Goal: Task Accomplishment & Management: Use online tool/utility

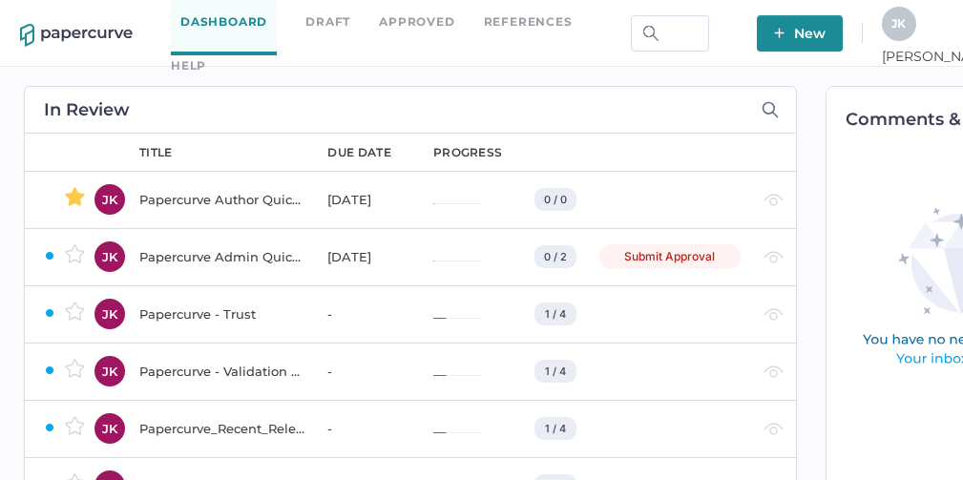
scroll to position [0, 114]
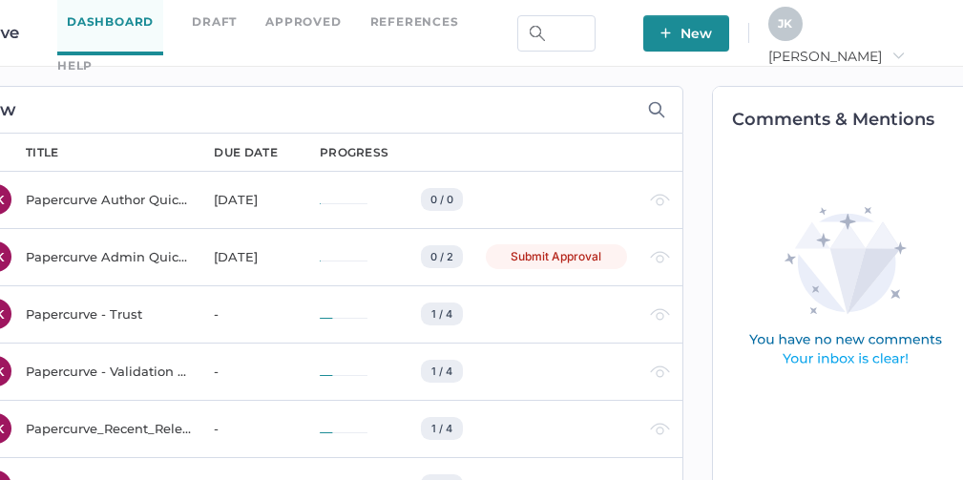
click at [904, 49] on icon "arrow_right" at bounding box center [897, 55] width 13 height 13
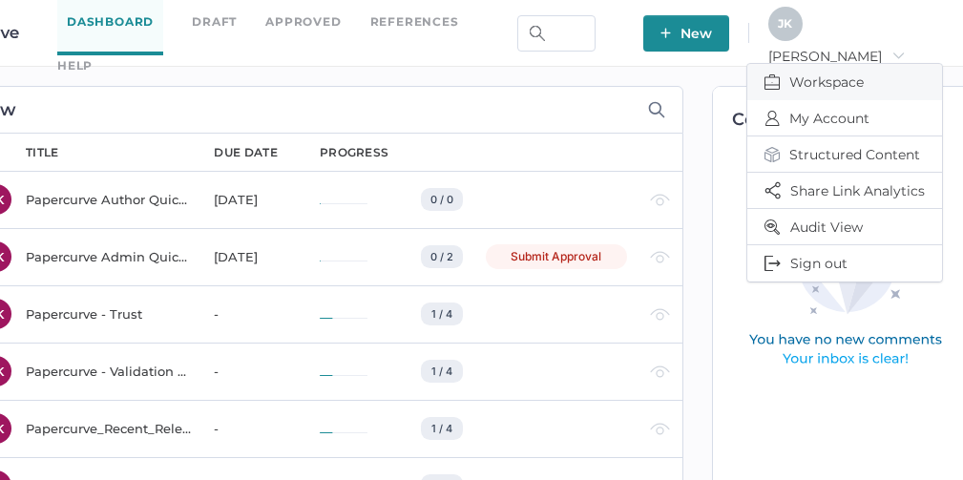
click at [824, 73] on span "Workspace" at bounding box center [844, 82] width 160 height 36
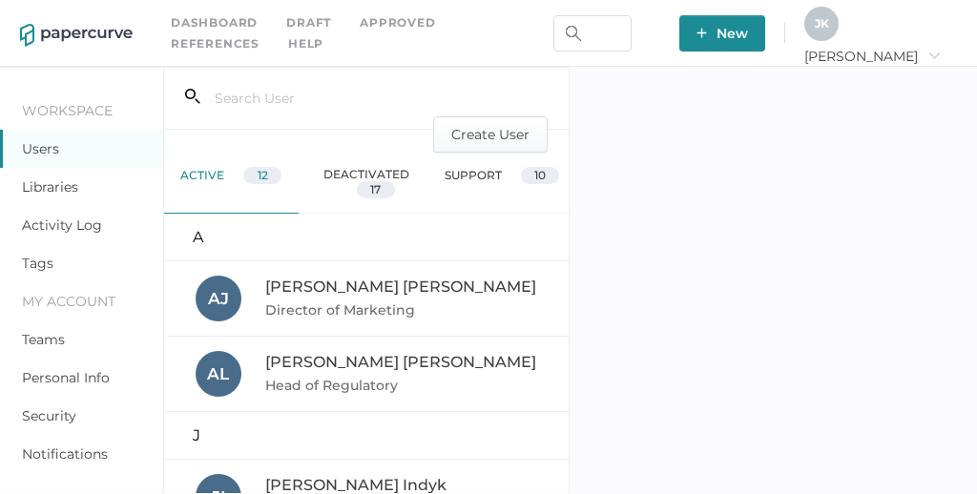
click at [68, 228] on link "Activity Log" at bounding box center [62, 225] width 80 height 17
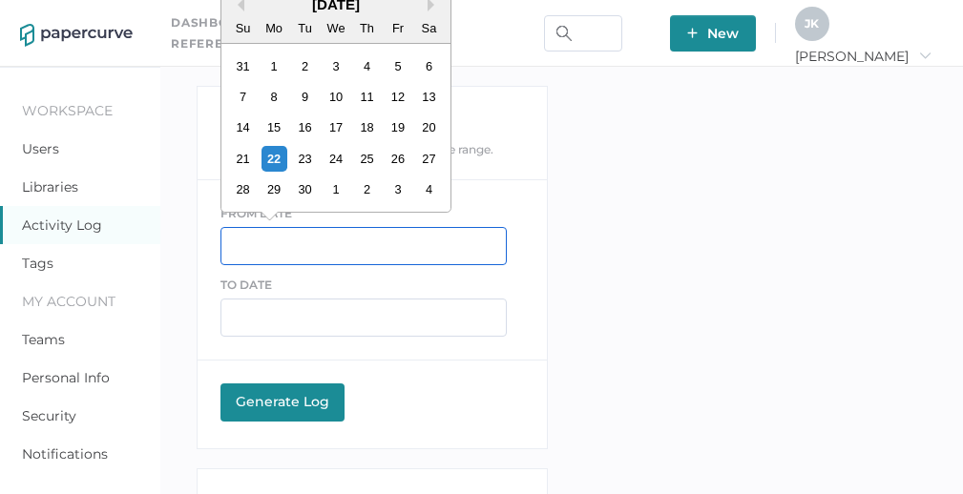
click at [285, 244] on input "text" at bounding box center [363, 246] width 286 height 38
click at [247, 160] on div "21" at bounding box center [243, 159] width 26 height 26
type input "[DATE]"
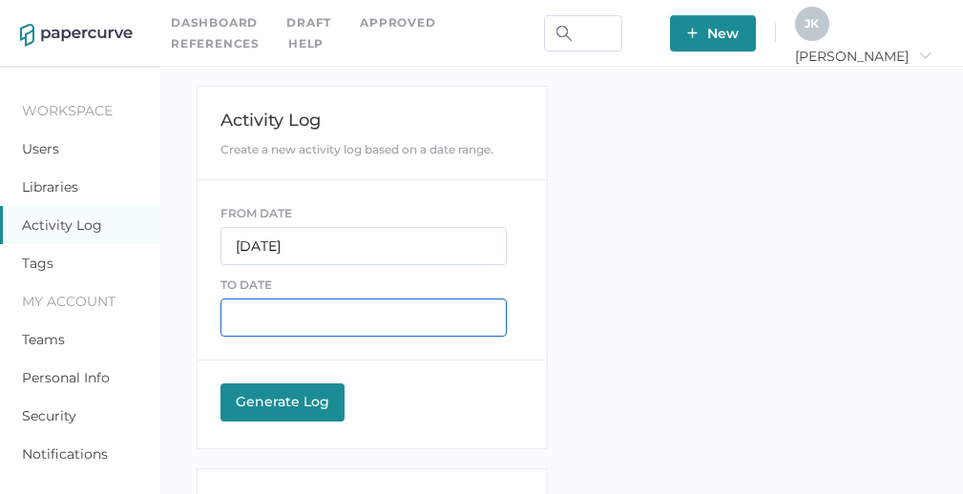
click at [288, 328] on input "text" at bounding box center [363, 318] width 286 height 38
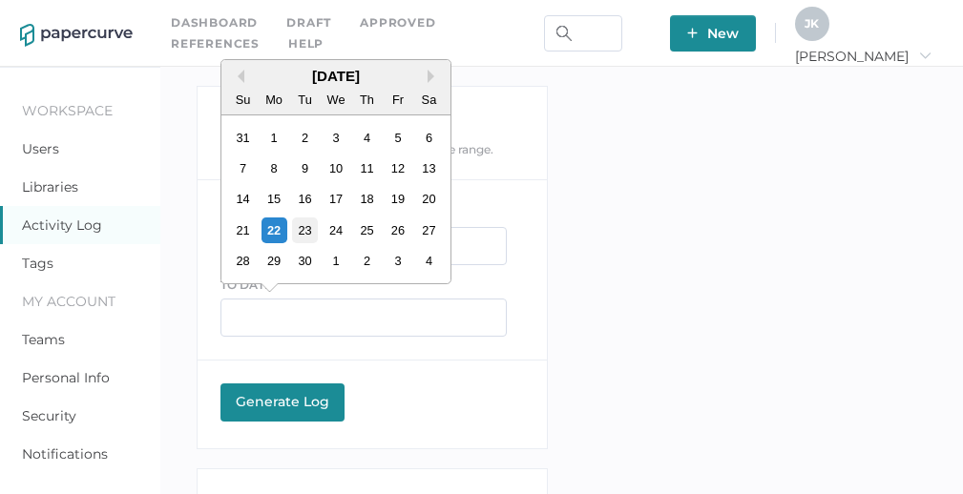
click at [304, 228] on div "23" at bounding box center [305, 231] width 26 height 26
type input "[DATE]"
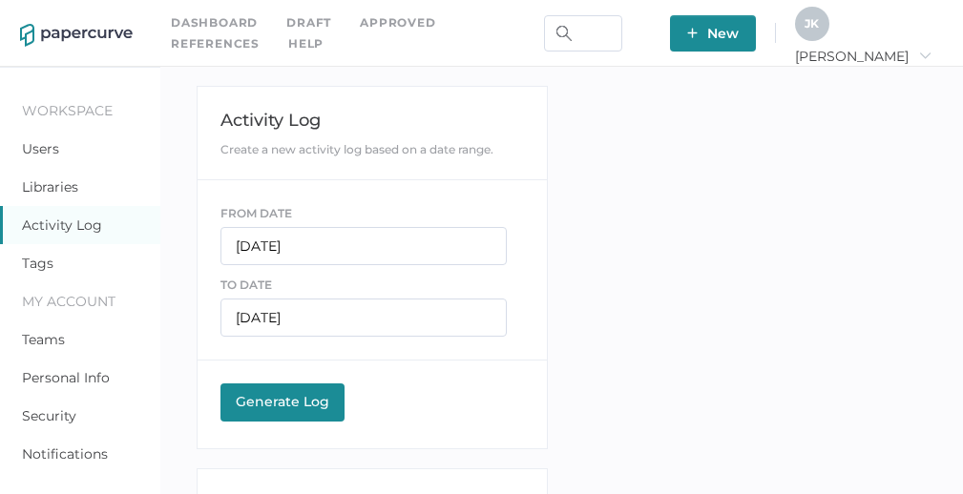
click at [302, 405] on div "Generate Log" at bounding box center [282, 401] width 105 height 17
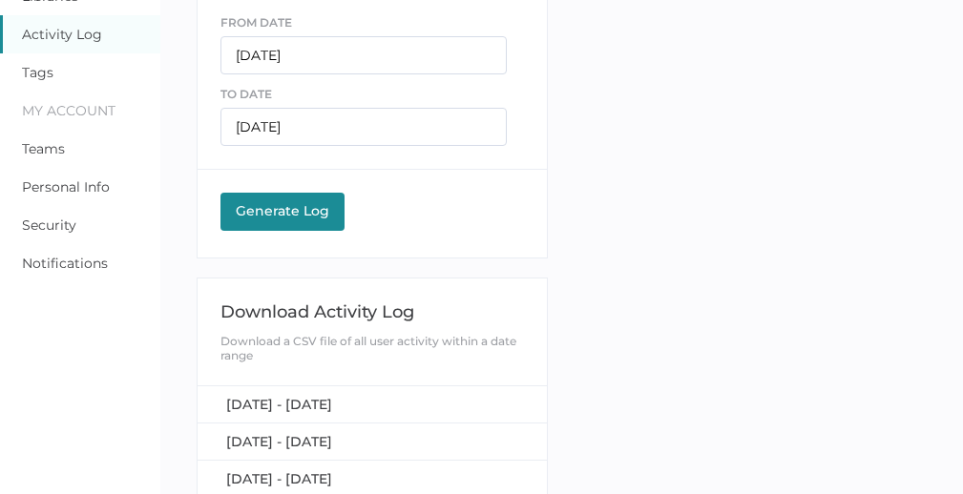
scroll to position [194, 0]
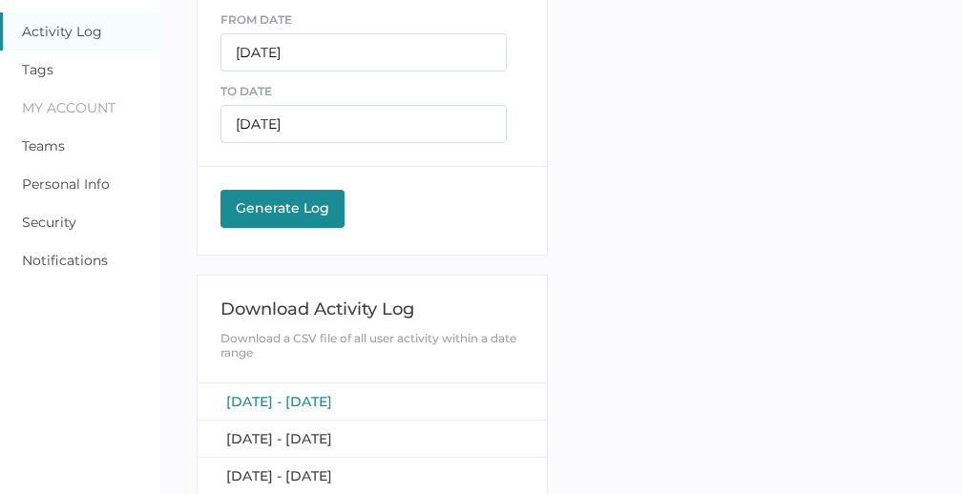
click at [304, 394] on span "[DATE] - [DATE]" at bounding box center [279, 401] width 106 height 17
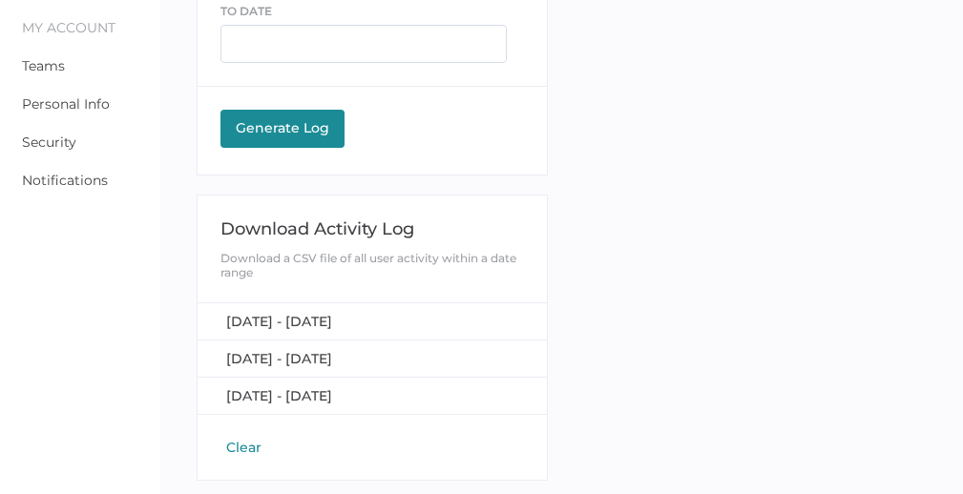
click at [239, 444] on button "Clear" at bounding box center [243, 447] width 47 height 19
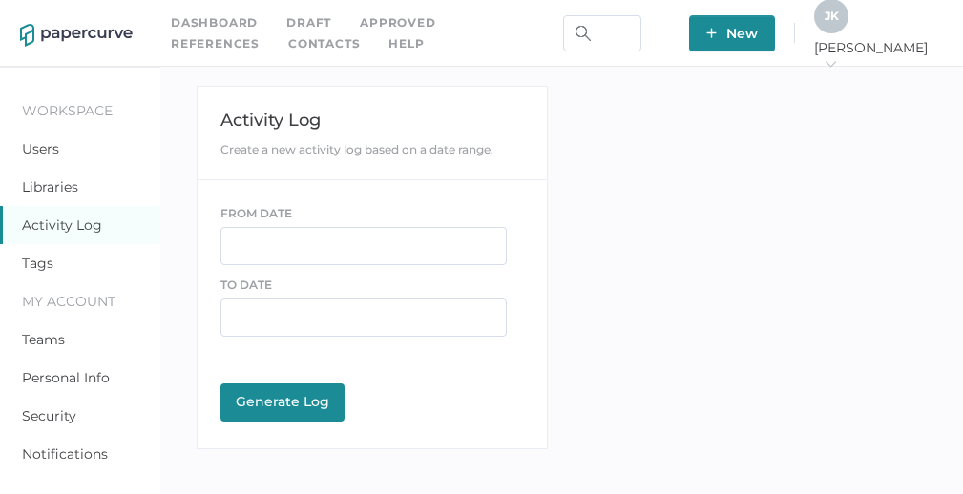
scroll to position [67, 0]
